Goal: Information Seeking & Learning: Learn about a topic

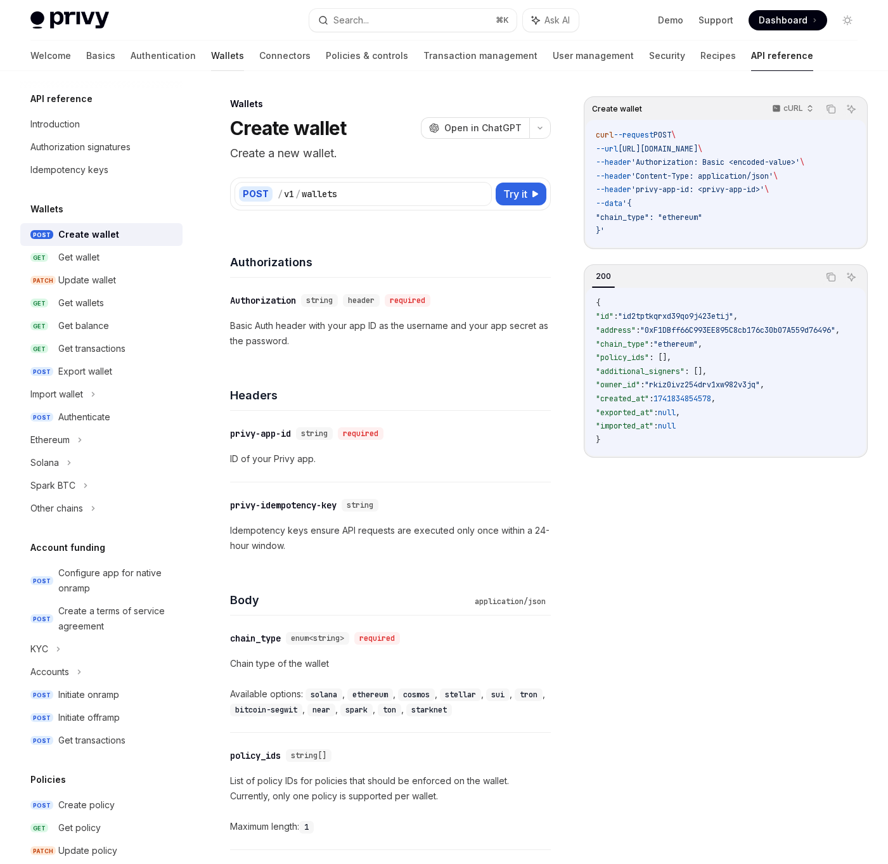
click at [211, 49] on link "Wallets" at bounding box center [227, 56] width 33 height 30
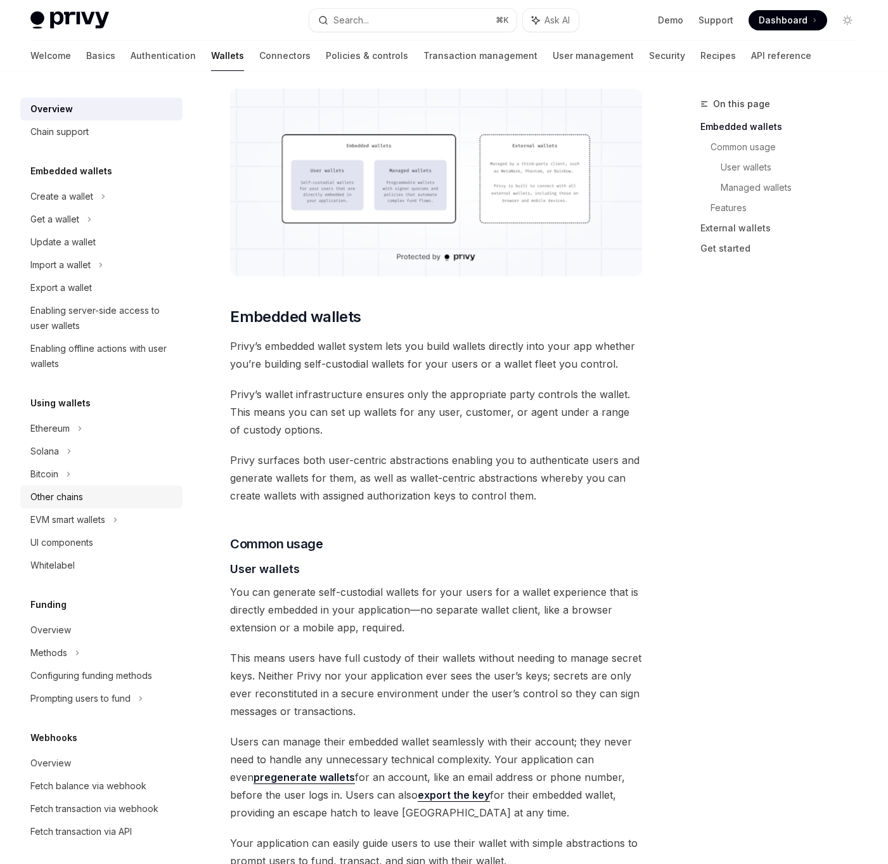
scroll to position [225, 0]
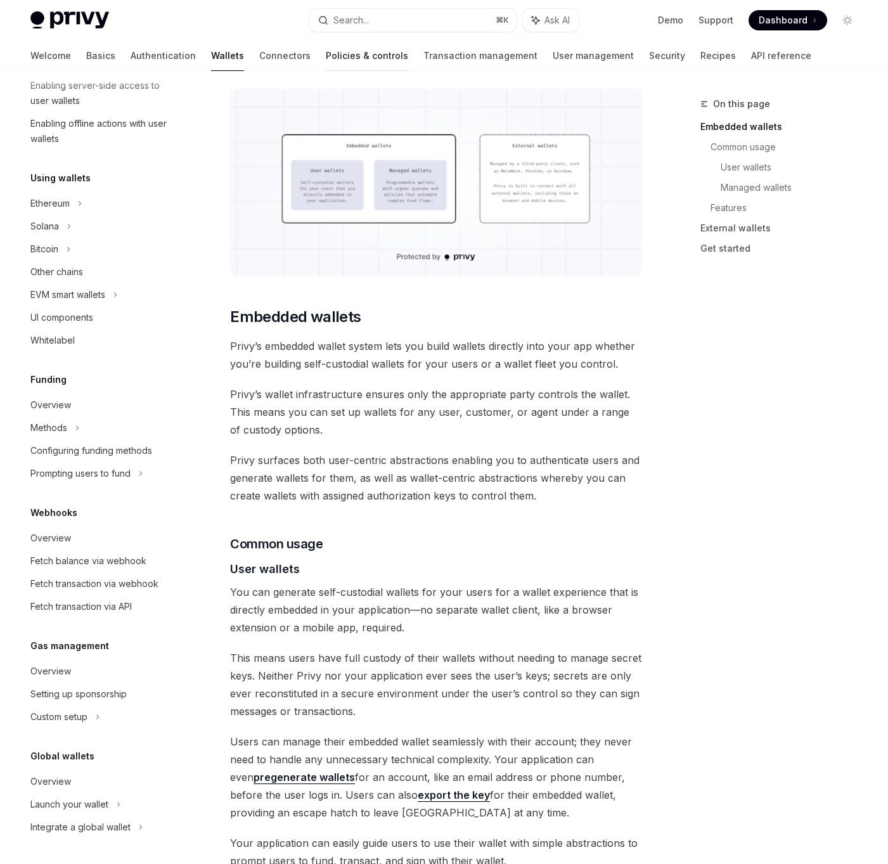
click at [326, 68] on link "Policies & controls" at bounding box center [367, 56] width 82 height 30
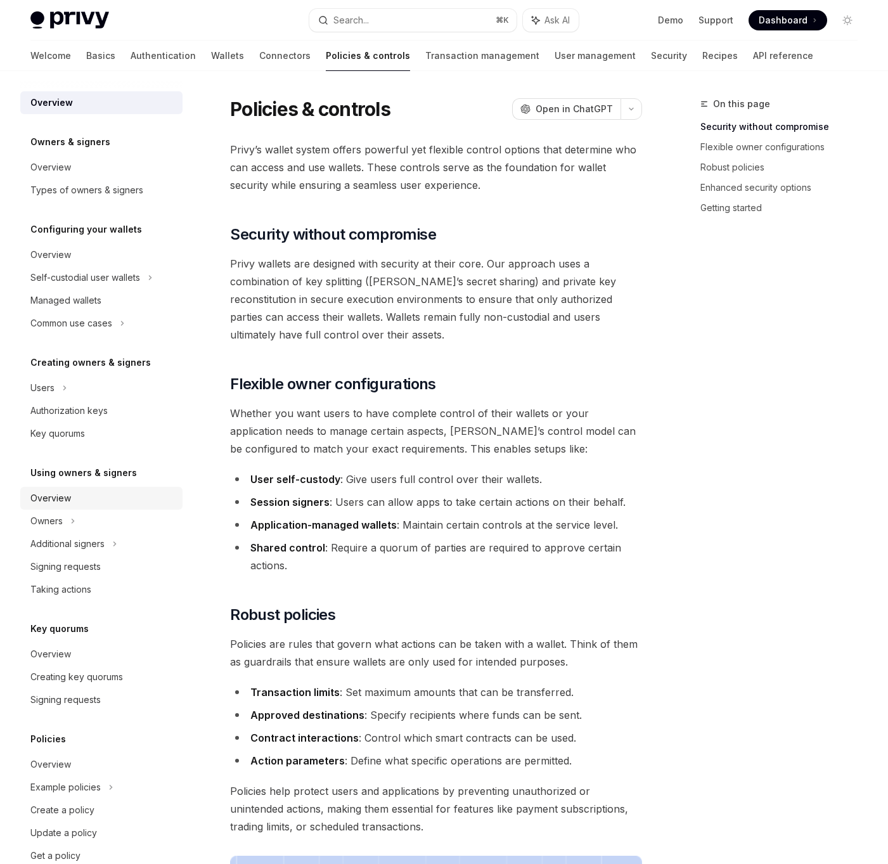
click at [68, 498] on div "Overview" at bounding box center [50, 498] width 41 height 15
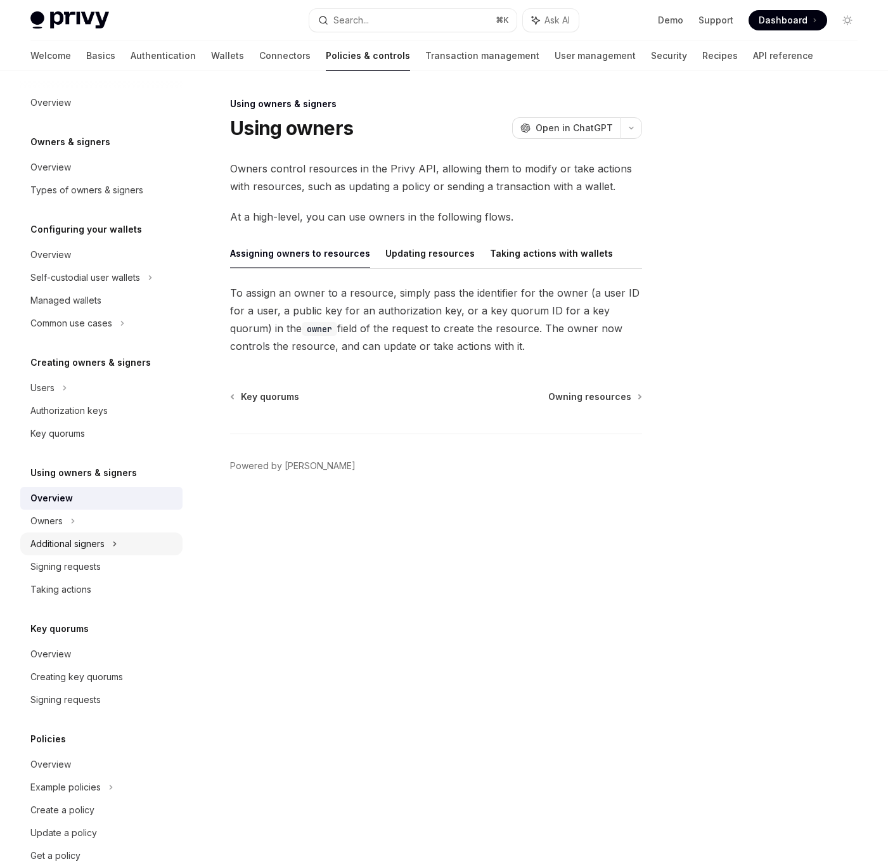
click at [74, 539] on div "Additional signers" at bounding box center [67, 543] width 74 height 15
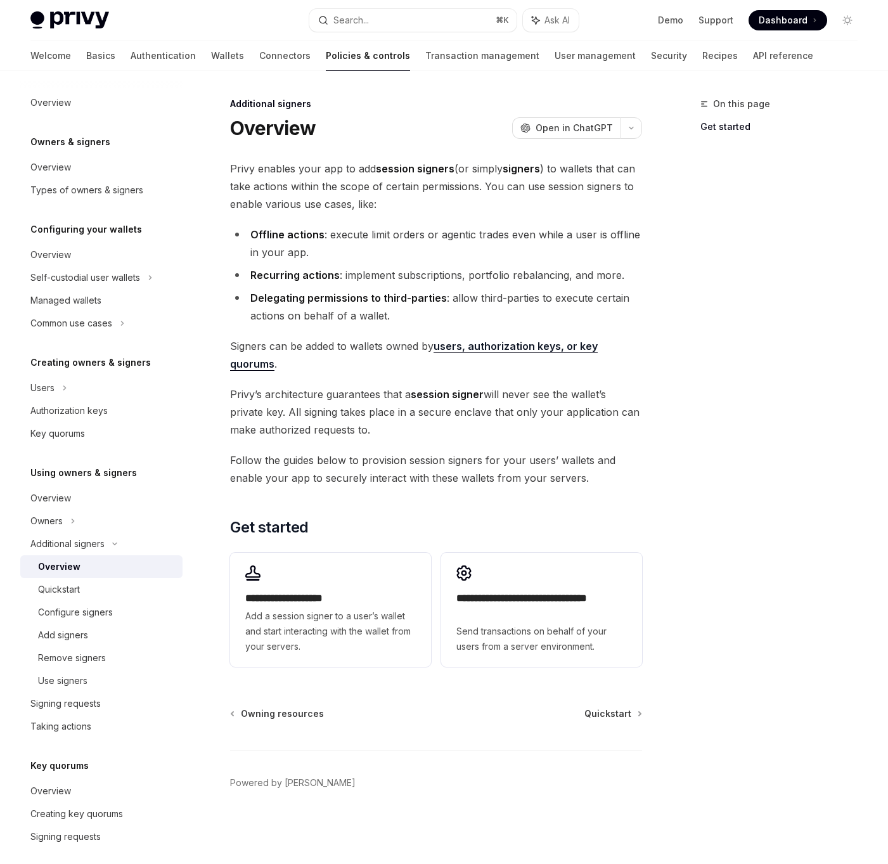
click at [88, 567] on div "Overview" at bounding box center [106, 566] width 137 height 15
click at [62, 586] on div "Quickstart" at bounding box center [59, 589] width 42 height 15
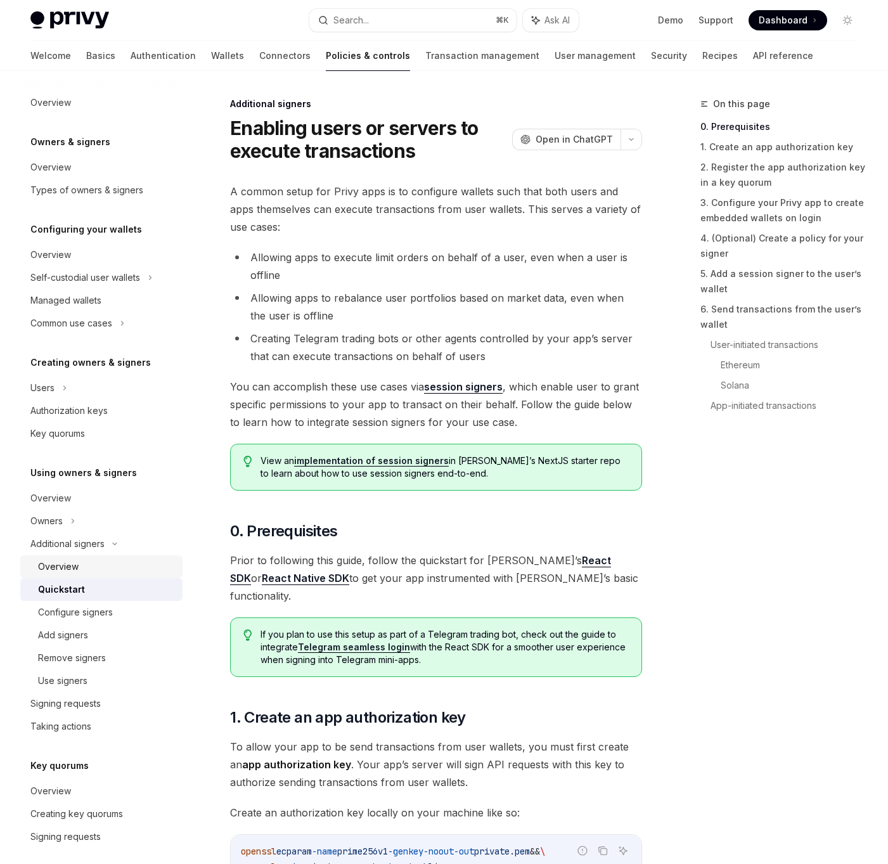
click at [65, 572] on div "Overview" at bounding box center [58, 566] width 41 height 15
type textarea "*"
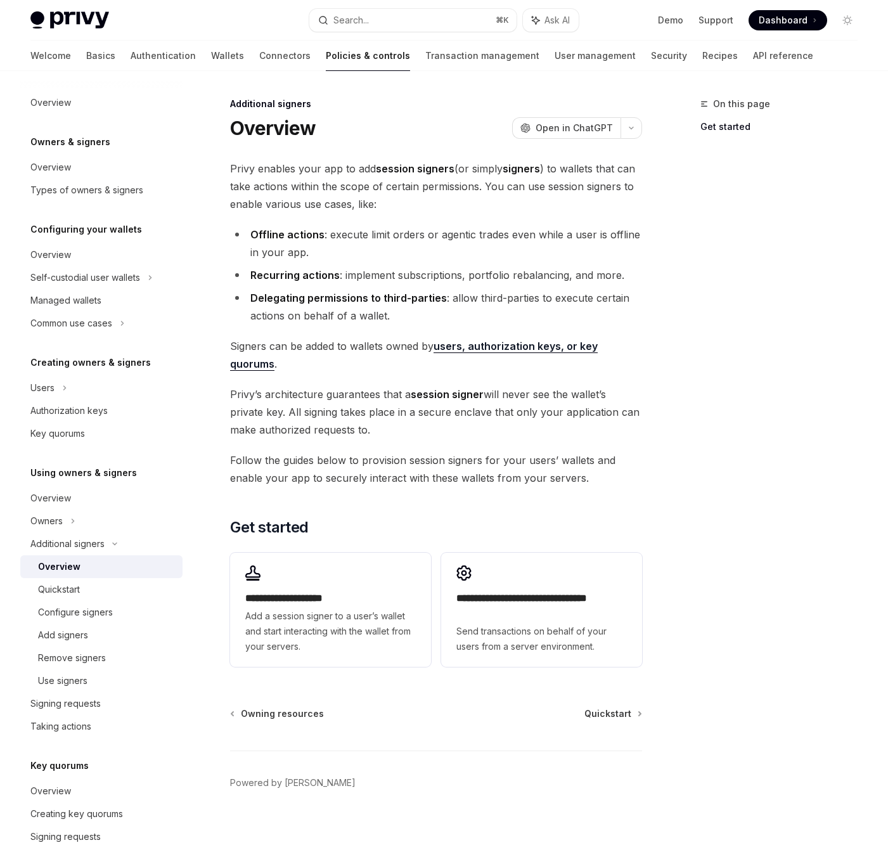
click at [614, 515] on div "**********" at bounding box center [436, 416] width 412 height 512
